Goal: Transaction & Acquisition: Obtain resource

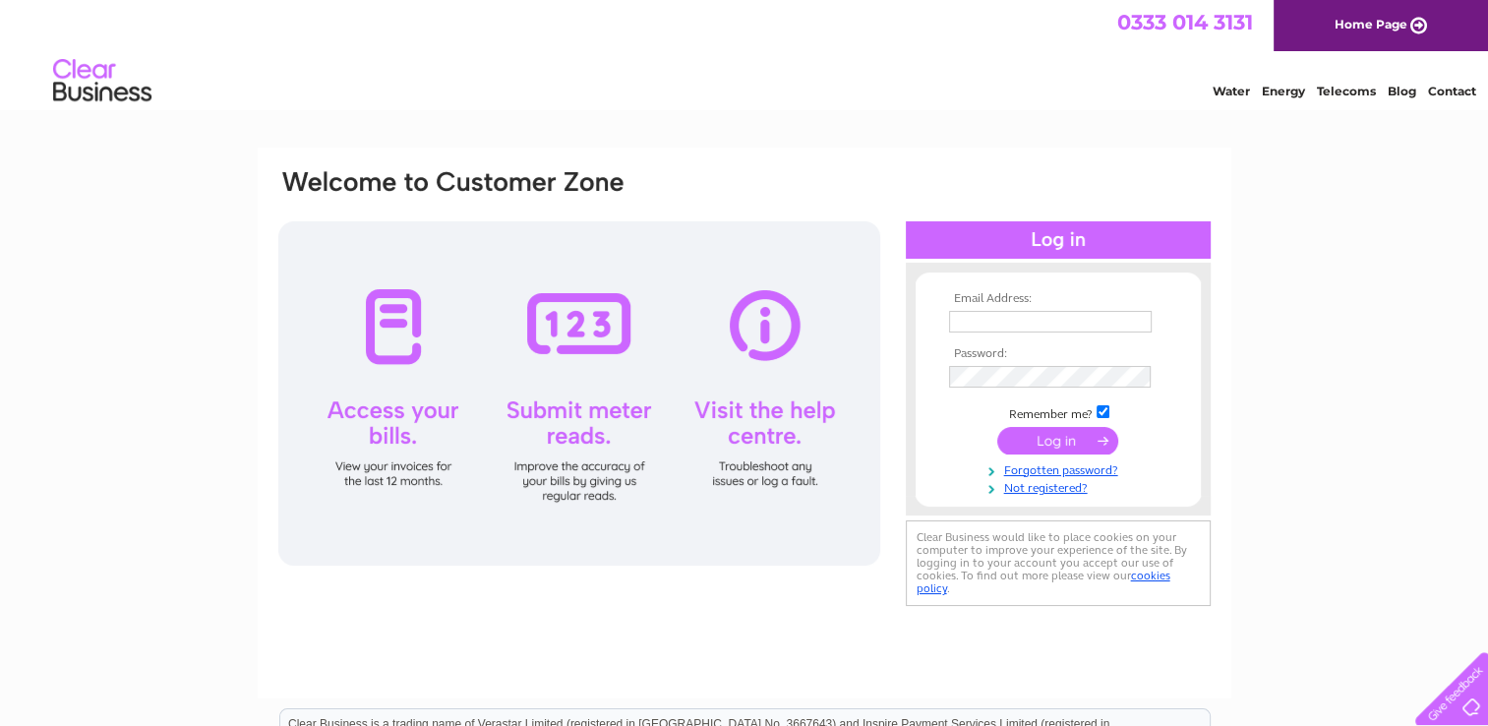
type input "helmcder@aol.com"
click at [1038, 445] on input "submit" at bounding box center [1057, 441] width 121 height 28
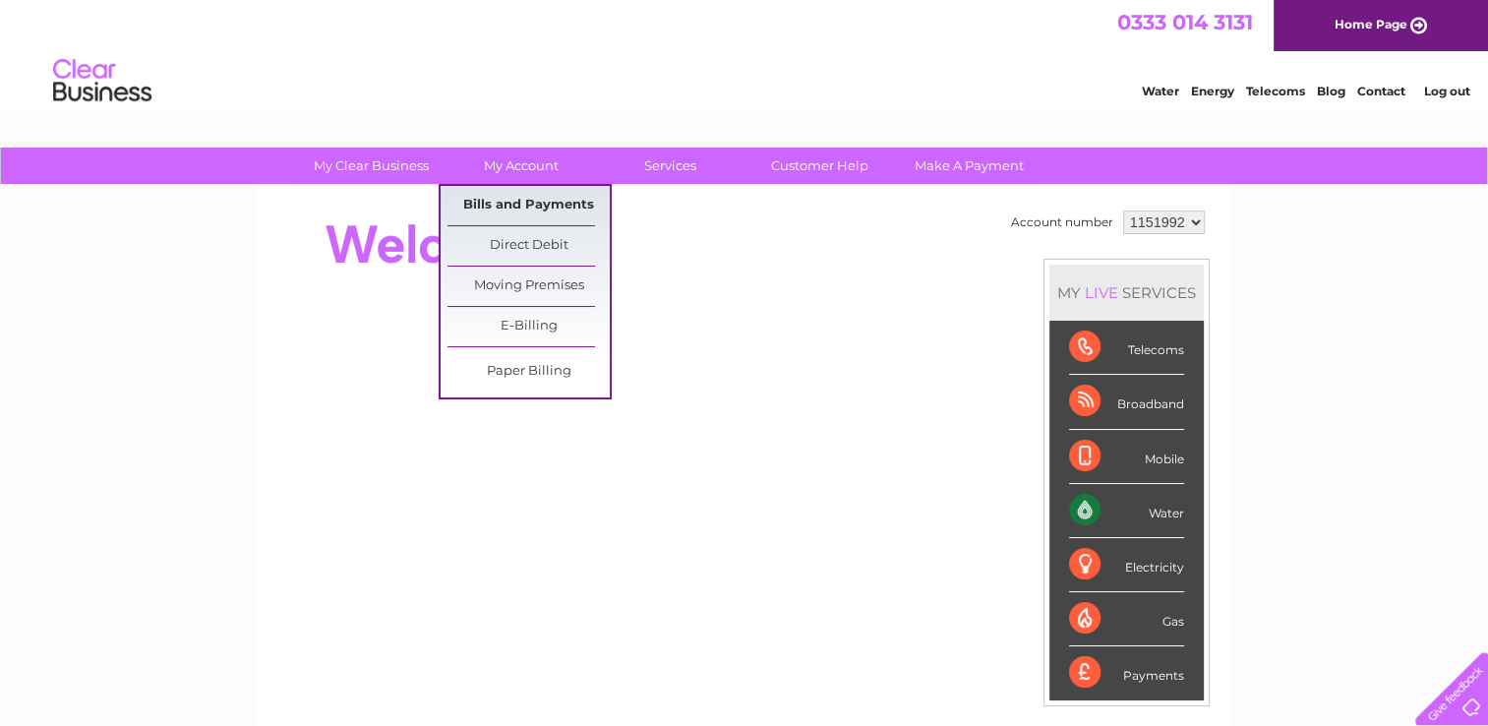
click at [511, 209] on link "Bills and Payments" at bounding box center [528, 205] width 162 height 39
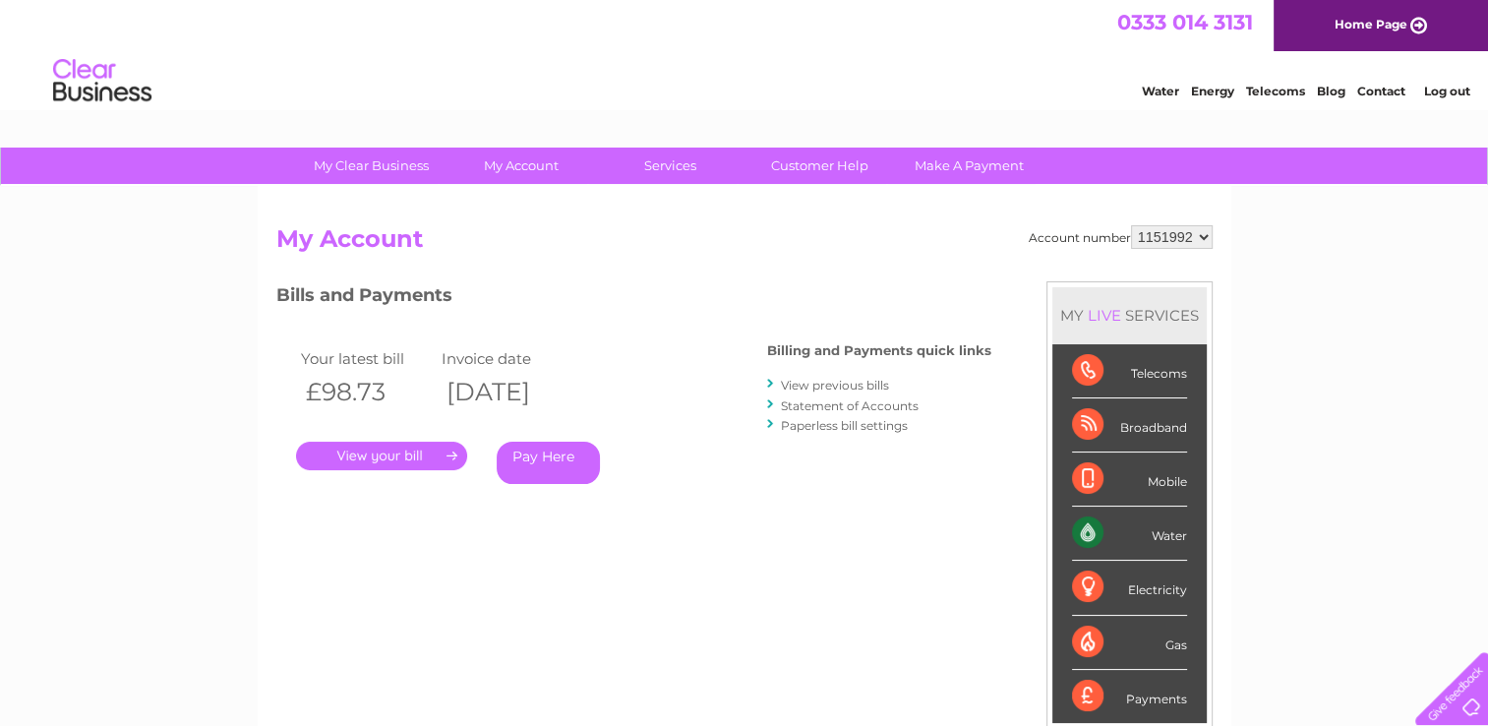
click at [358, 453] on link "." at bounding box center [381, 456] width 171 height 29
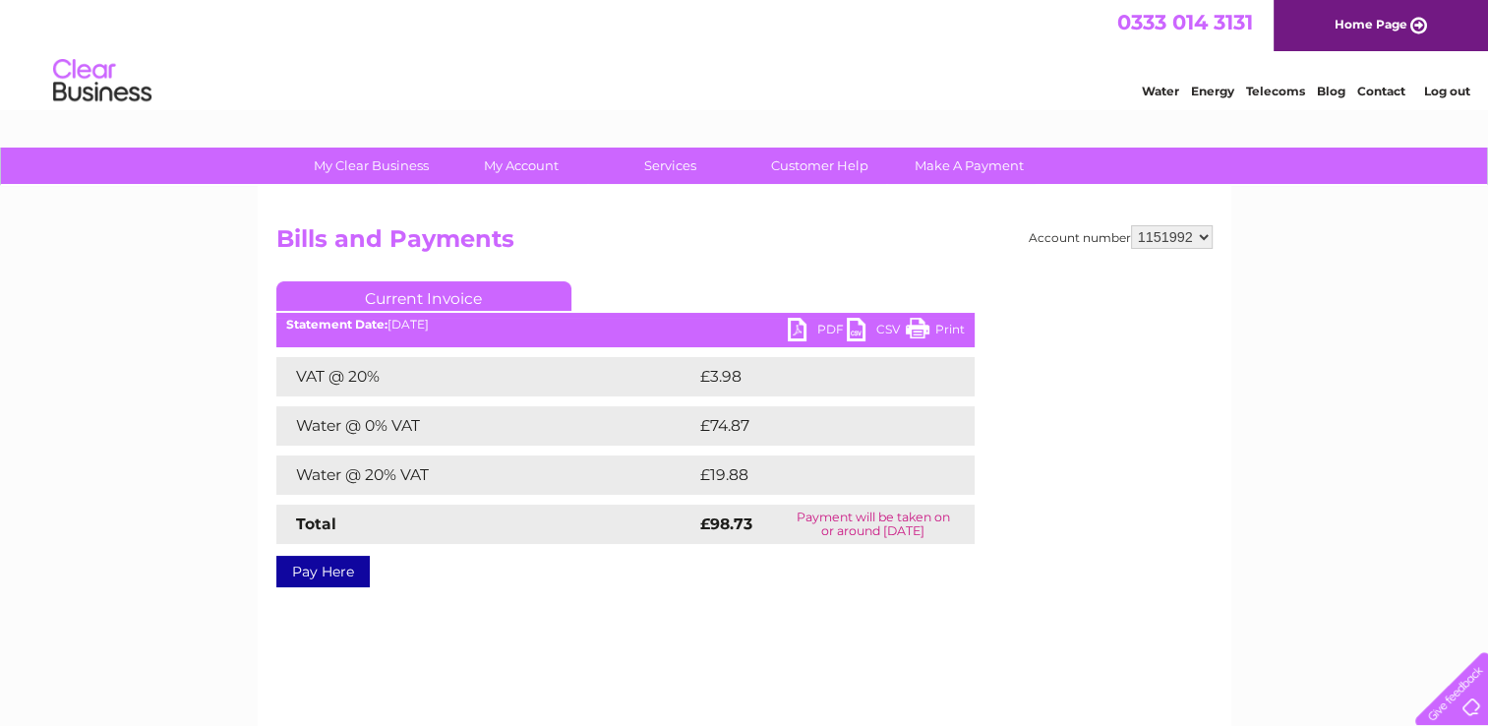
click at [806, 328] on link "PDF" at bounding box center [817, 332] width 59 height 29
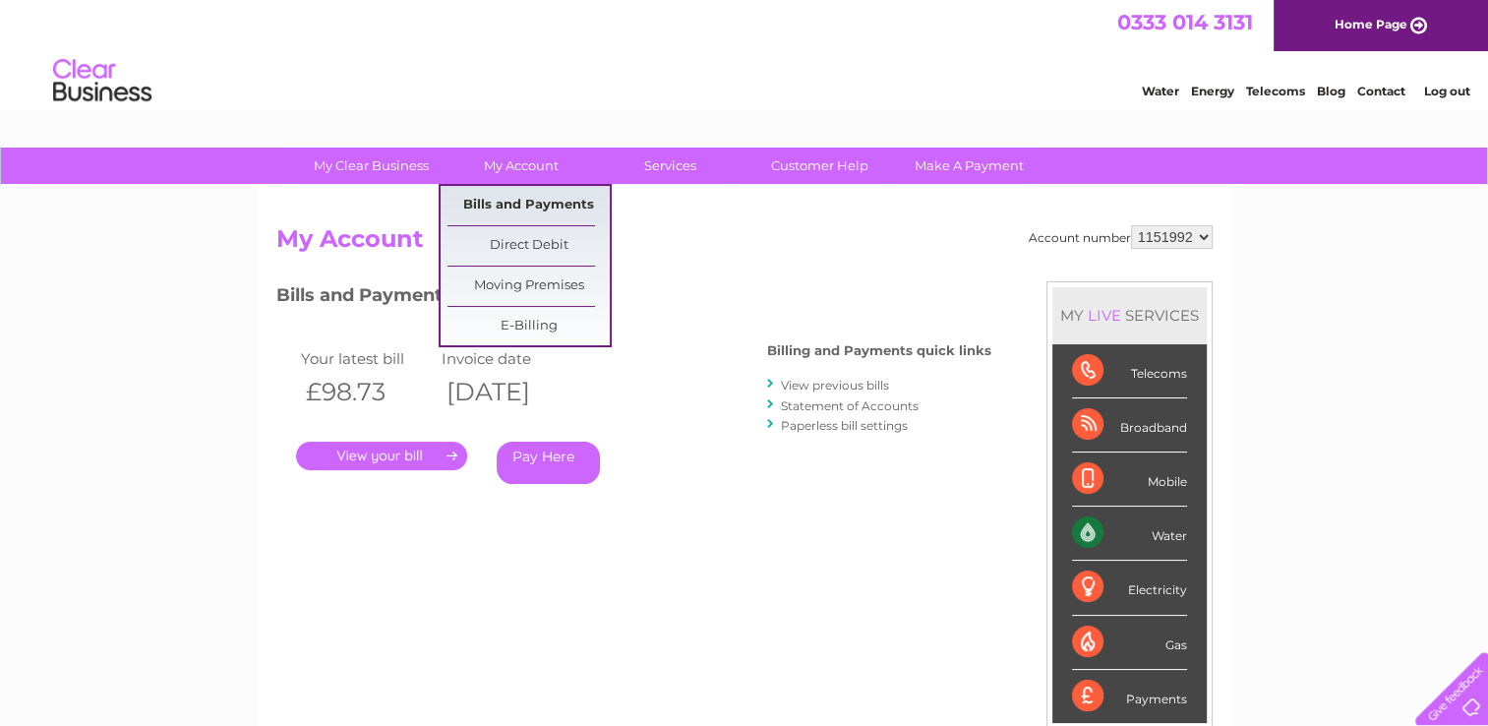
click at [518, 194] on link "Bills and Payments" at bounding box center [528, 205] width 162 height 39
click at [488, 199] on link "Bills and Payments" at bounding box center [528, 205] width 162 height 39
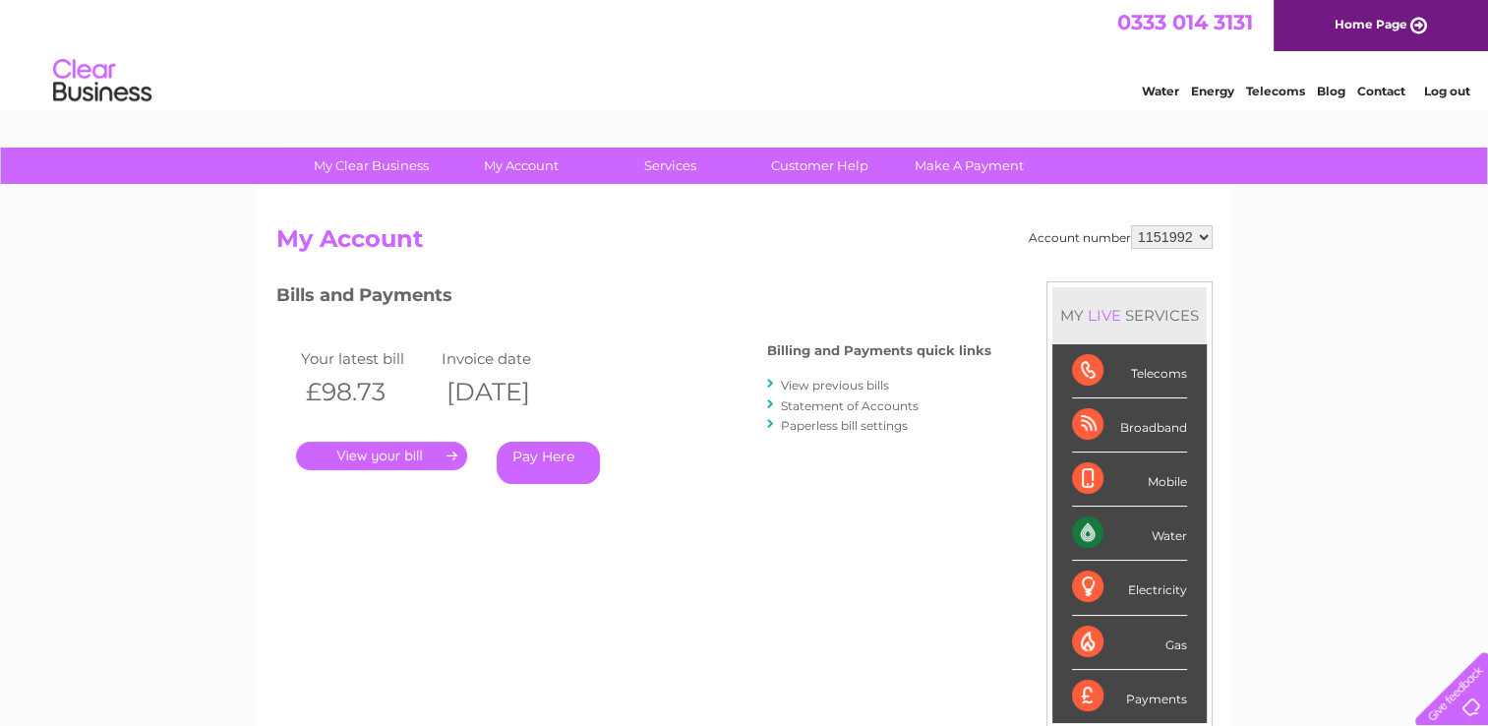
click at [838, 384] on link "View previous bills" at bounding box center [835, 385] width 108 height 15
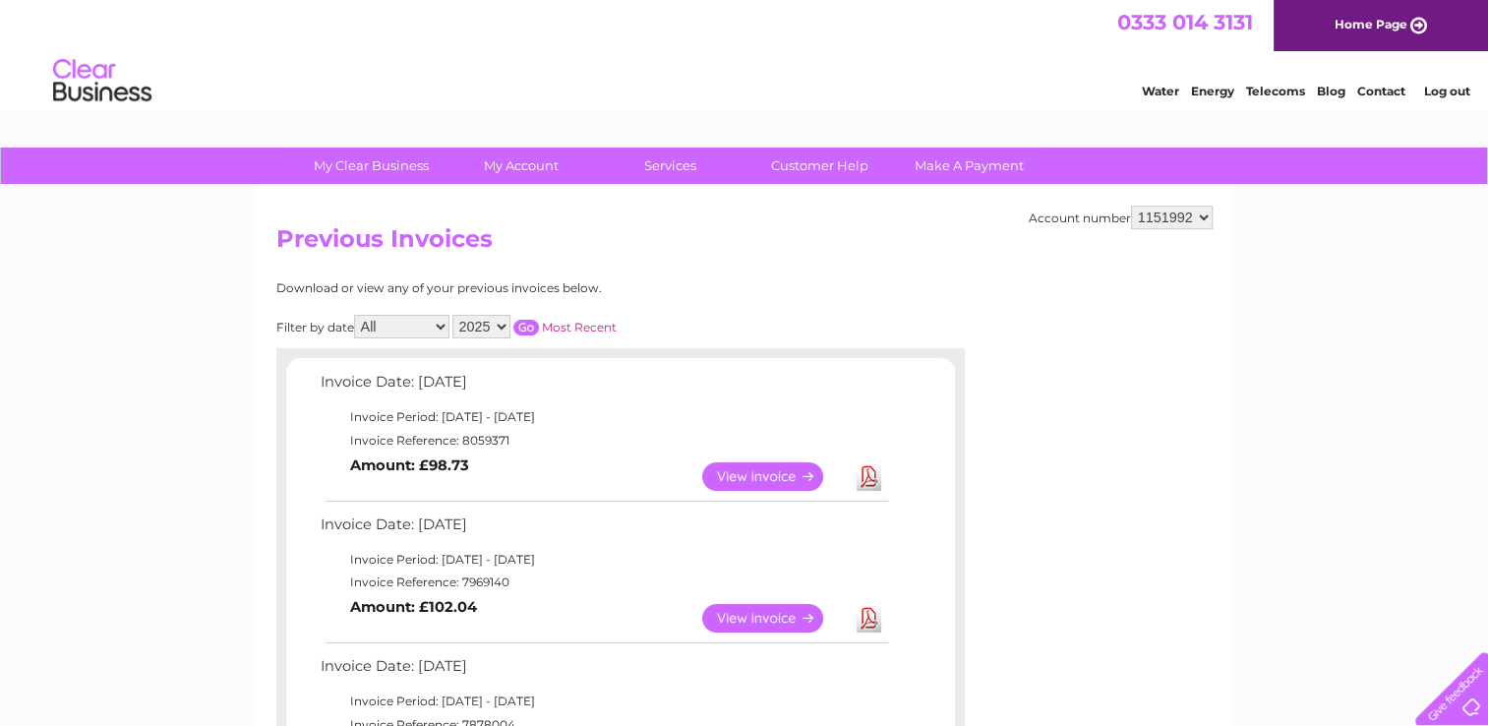
click at [730, 615] on link "View" at bounding box center [774, 618] width 145 height 29
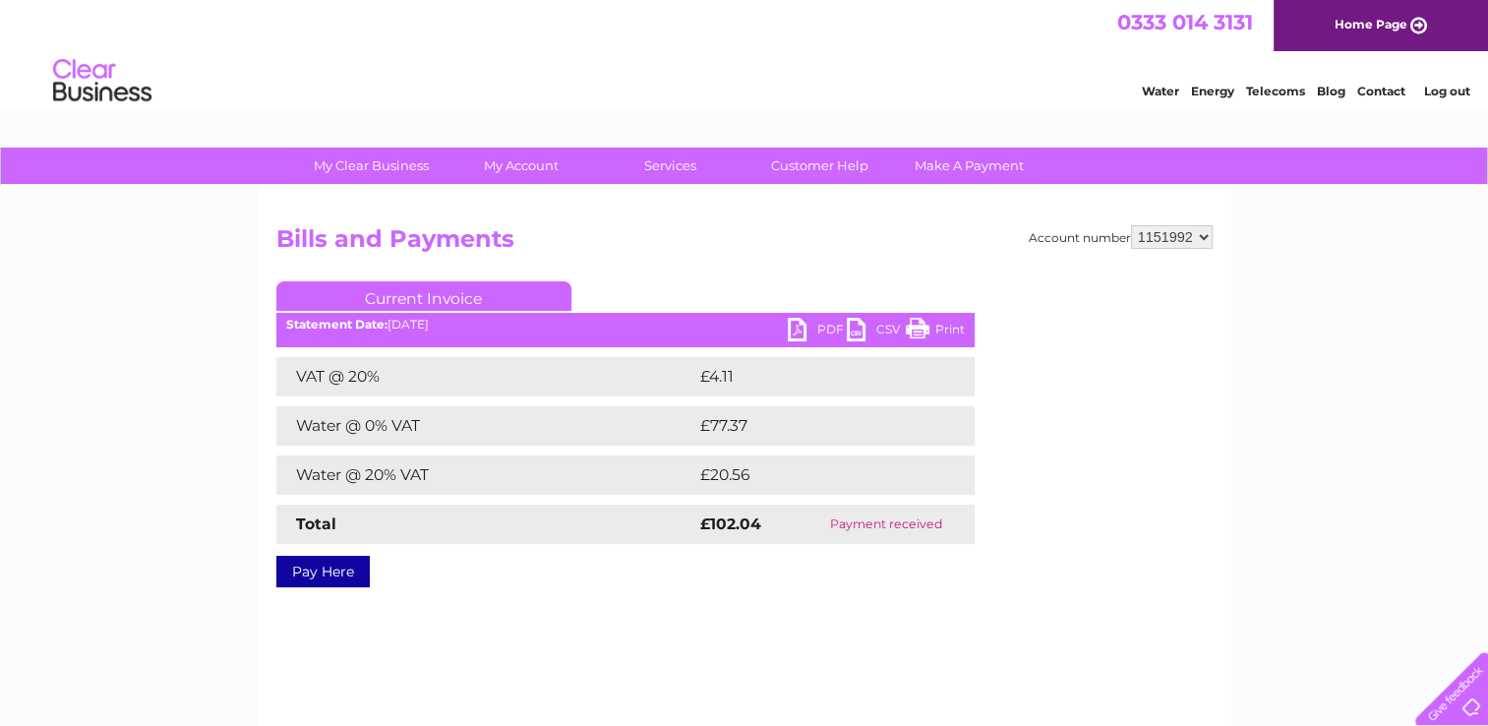
click at [800, 326] on link "PDF" at bounding box center [817, 332] width 59 height 29
